Goal: Find specific page/section: Find specific page/section

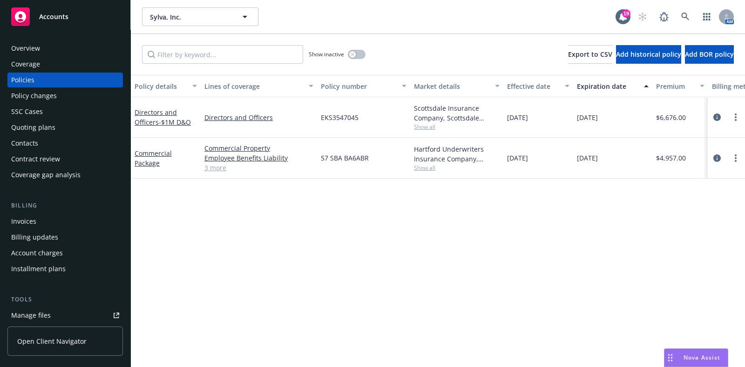
click at [68, 62] on div "Coverage" at bounding box center [65, 64] width 108 height 15
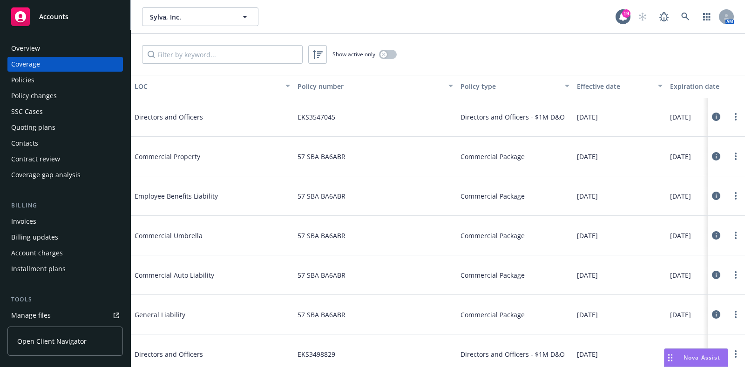
click at [94, 44] on div "Overview" at bounding box center [65, 48] width 108 height 15
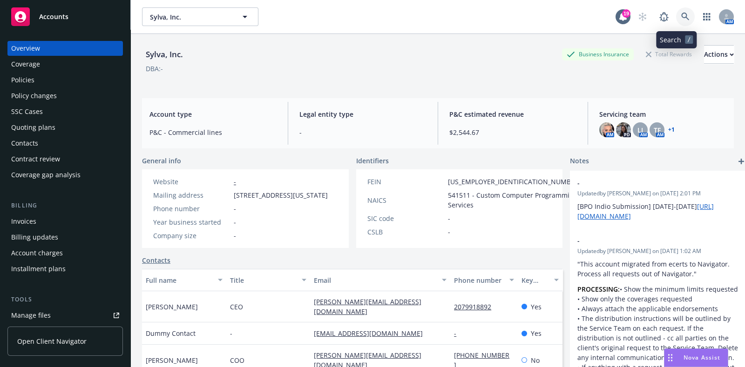
click at [679, 10] on link at bounding box center [685, 16] width 19 height 19
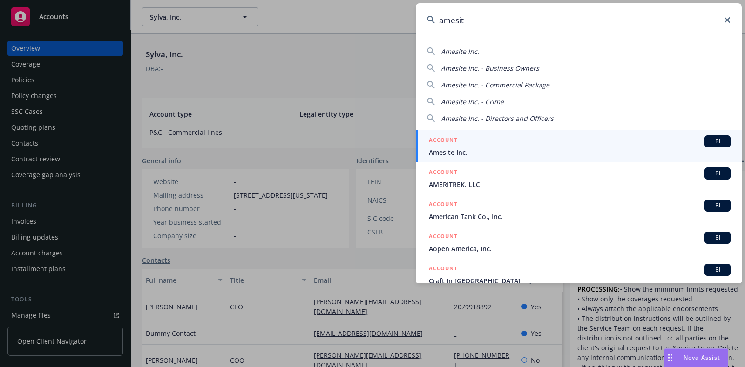
type input "amesit"
click at [492, 140] on div "ACCOUNT BI" at bounding box center [580, 141] width 302 height 12
